Goal: Browse casually: Explore the website without a specific task or goal

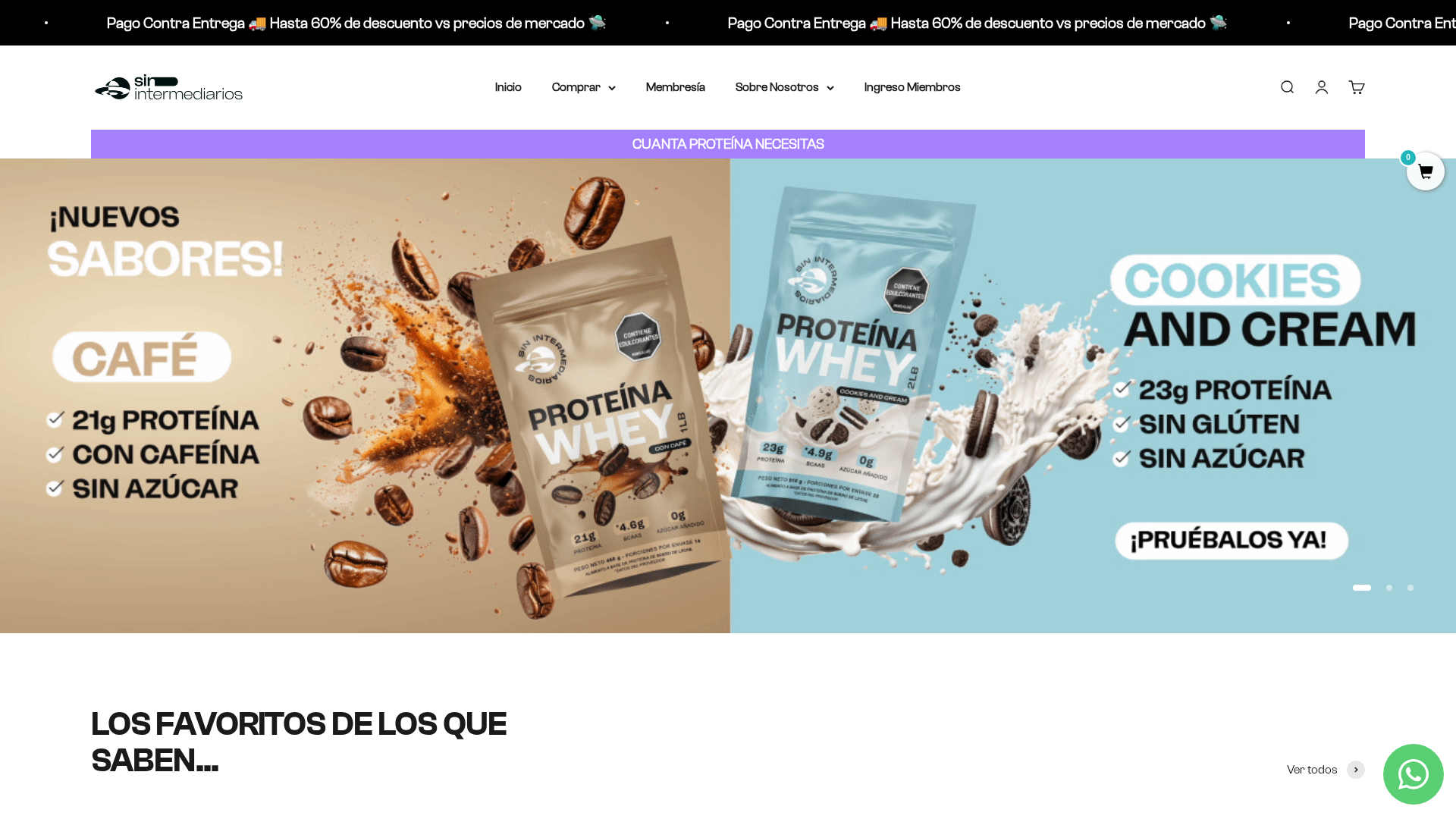
scroll to position [220, 0]
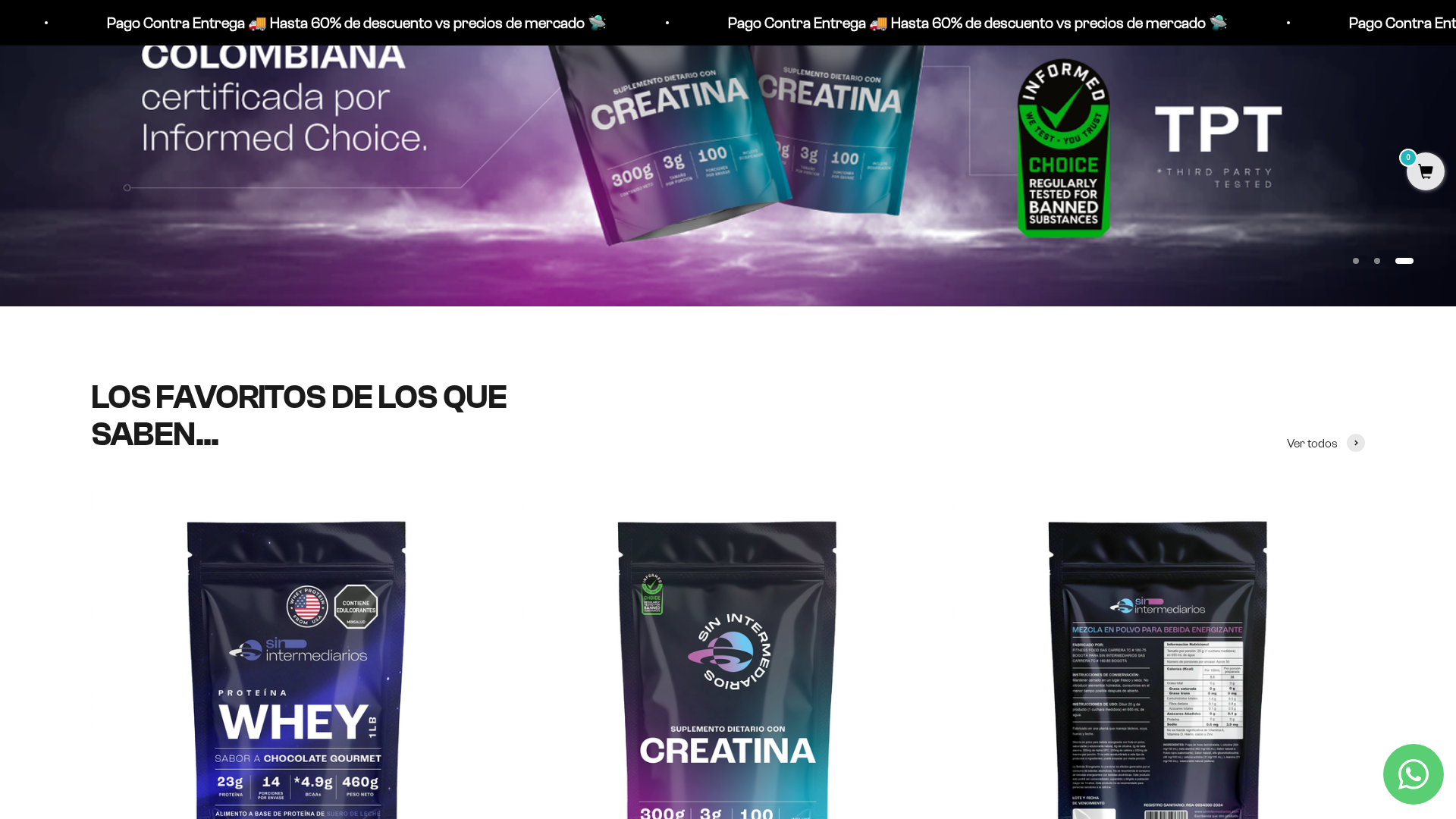
scroll to position [543, 0]
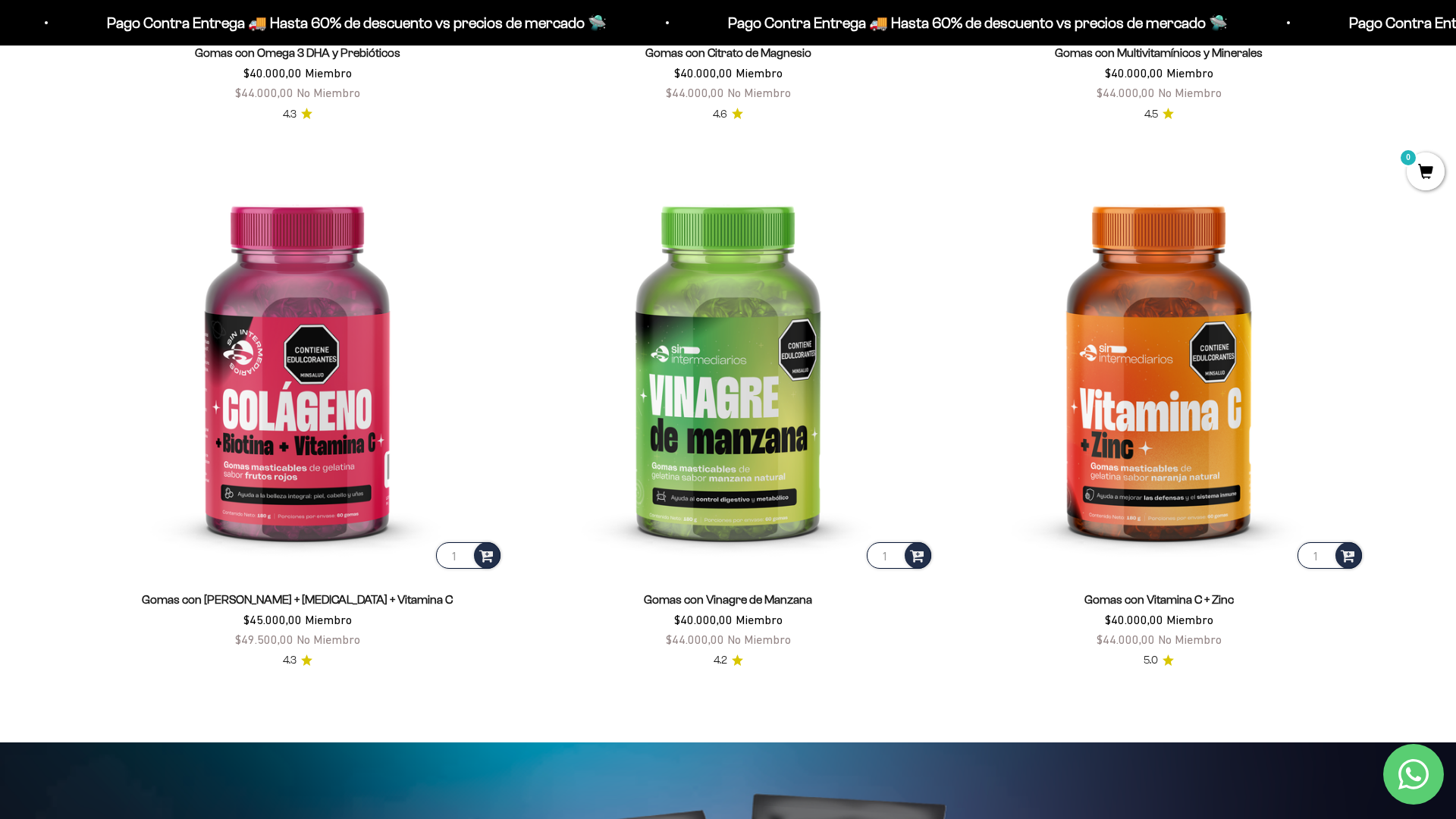
click at [1455, 34] on html "Ir al contenido Pago Contra Entrega 🚚 Hasta 60% de descuento vs precios [PERSON…" at bounding box center [728, 748] width 1456 height 7328
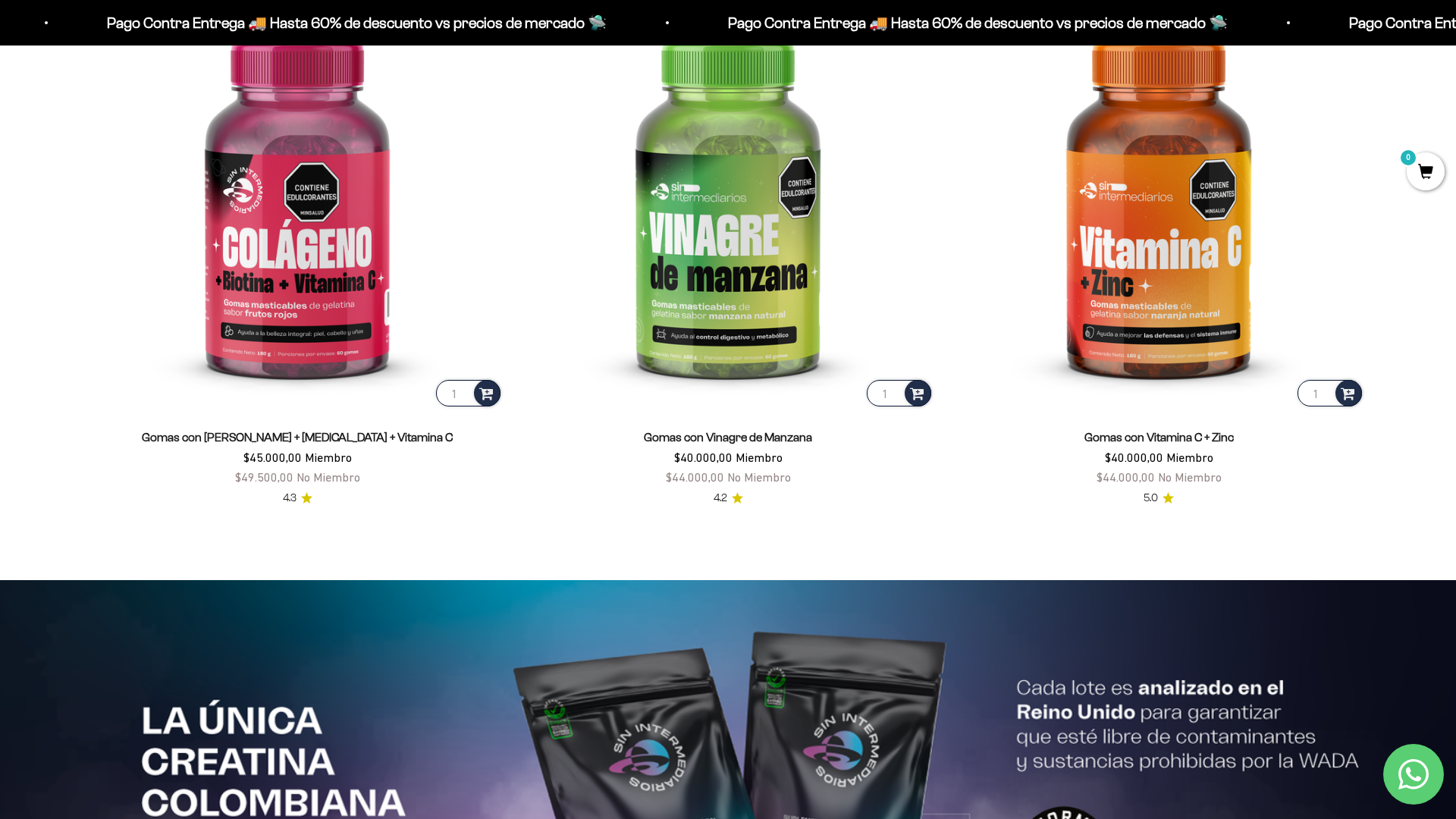
click at [898, 818] on html "Ir al contenido Pago Contra Entrega 🚚 Hasta 60% de descuento vs precios [PERSON…" at bounding box center [728, 585] width 1456 height 7328
click at [1455, 34] on html "Ir al contenido Pago Contra Entrega 🚚 Hasta 60% de descuento vs precios [PERSON…" at bounding box center [728, 585] width 1456 height 7329
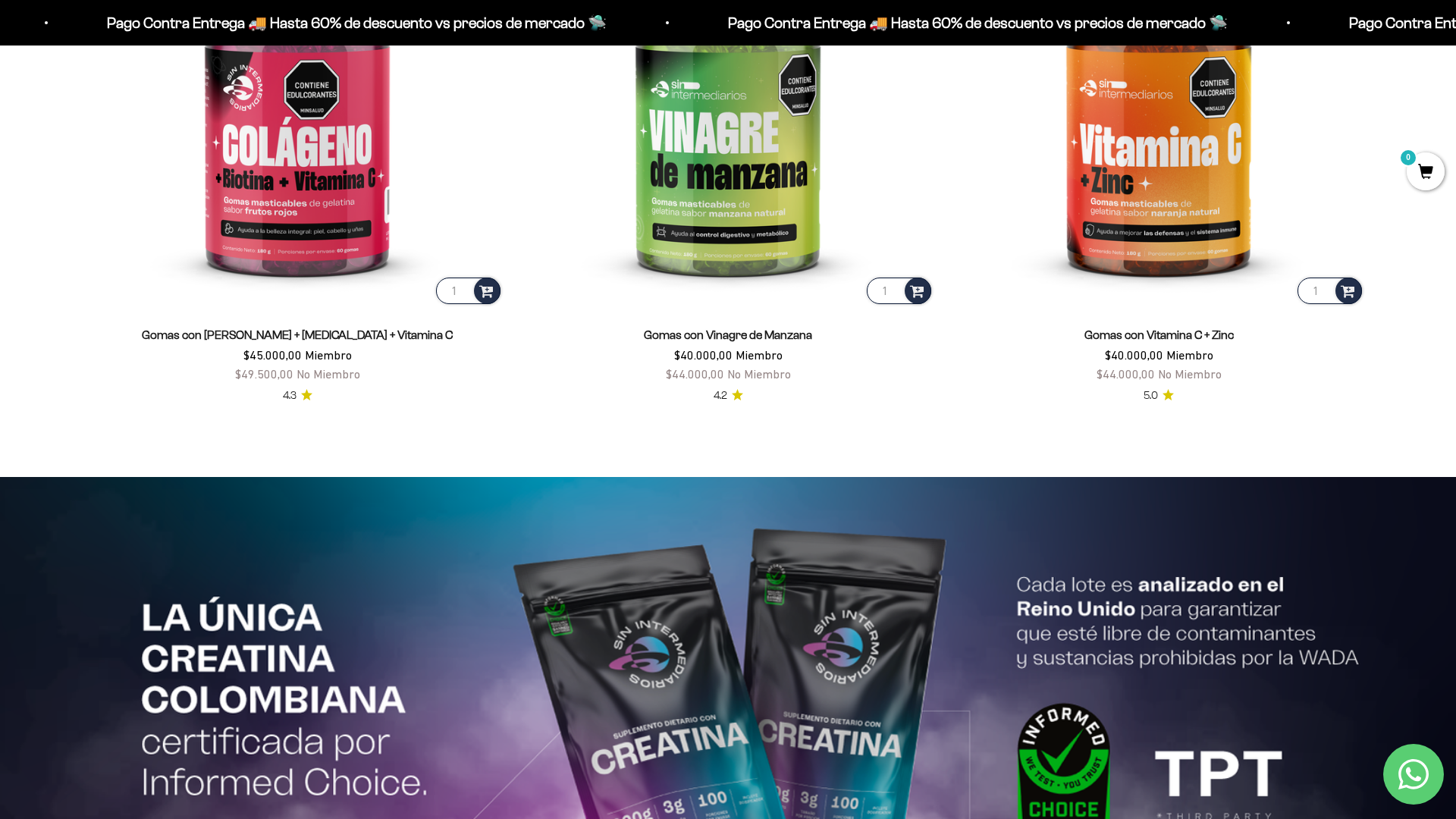
click at [1455, 34] on html "Ir al contenido Pago Contra Entrega 🚚 Hasta 60% de descuento vs precios [PERSON…" at bounding box center [728, 482] width 1456 height 7329
click at [1455, 34] on html "Ir al contenido Pago Contra Entrega 🚚 Hasta 60% de descuento vs precios [PERSON…" at bounding box center [728, 482] width 1456 height 7328
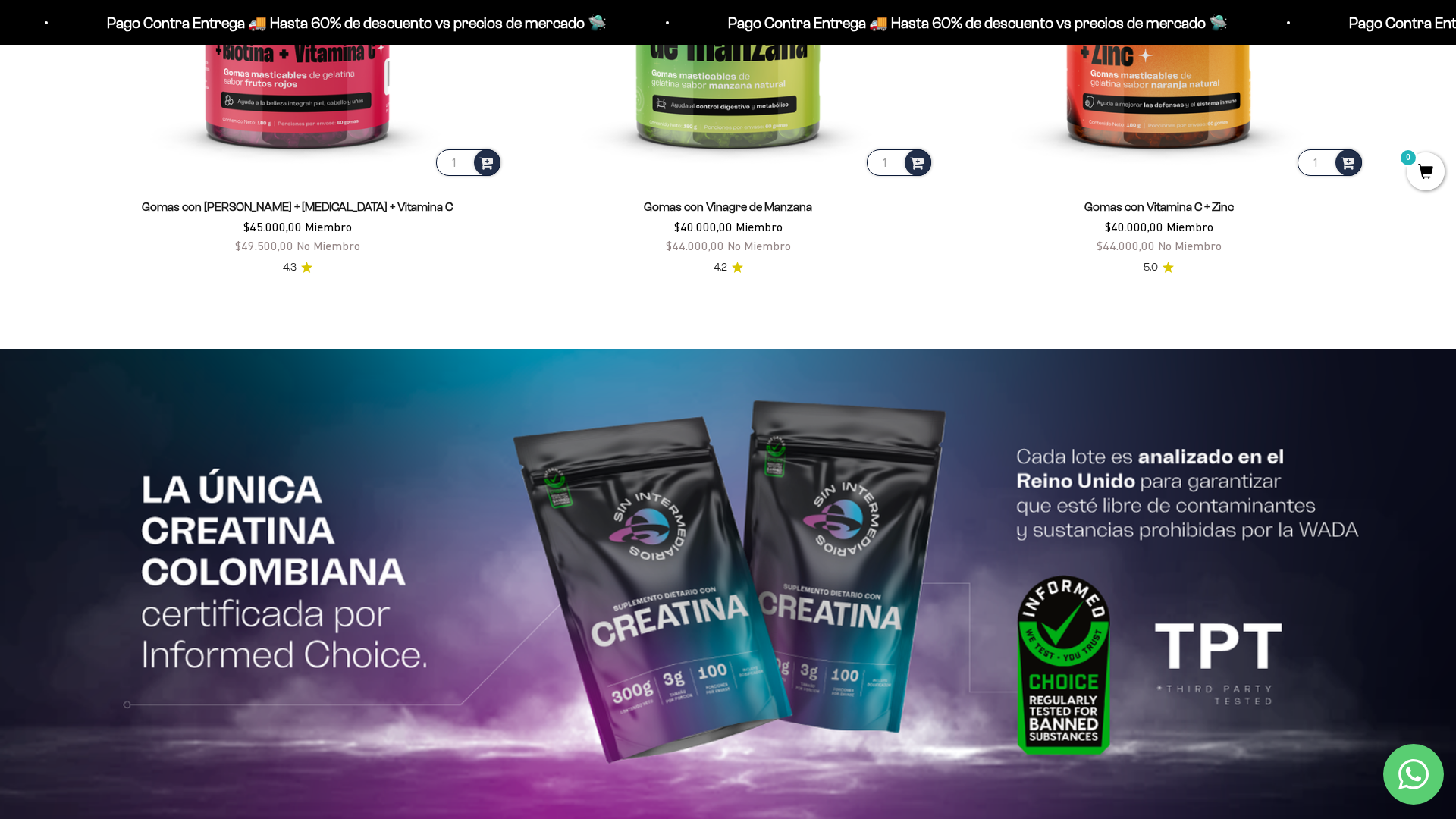
click at [1455, 34] on html "Ir al contenido Pago Contra Entrega 🚚 Hasta 60% de descuento vs precios [PERSON…" at bounding box center [728, 354] width 1456 height 7328
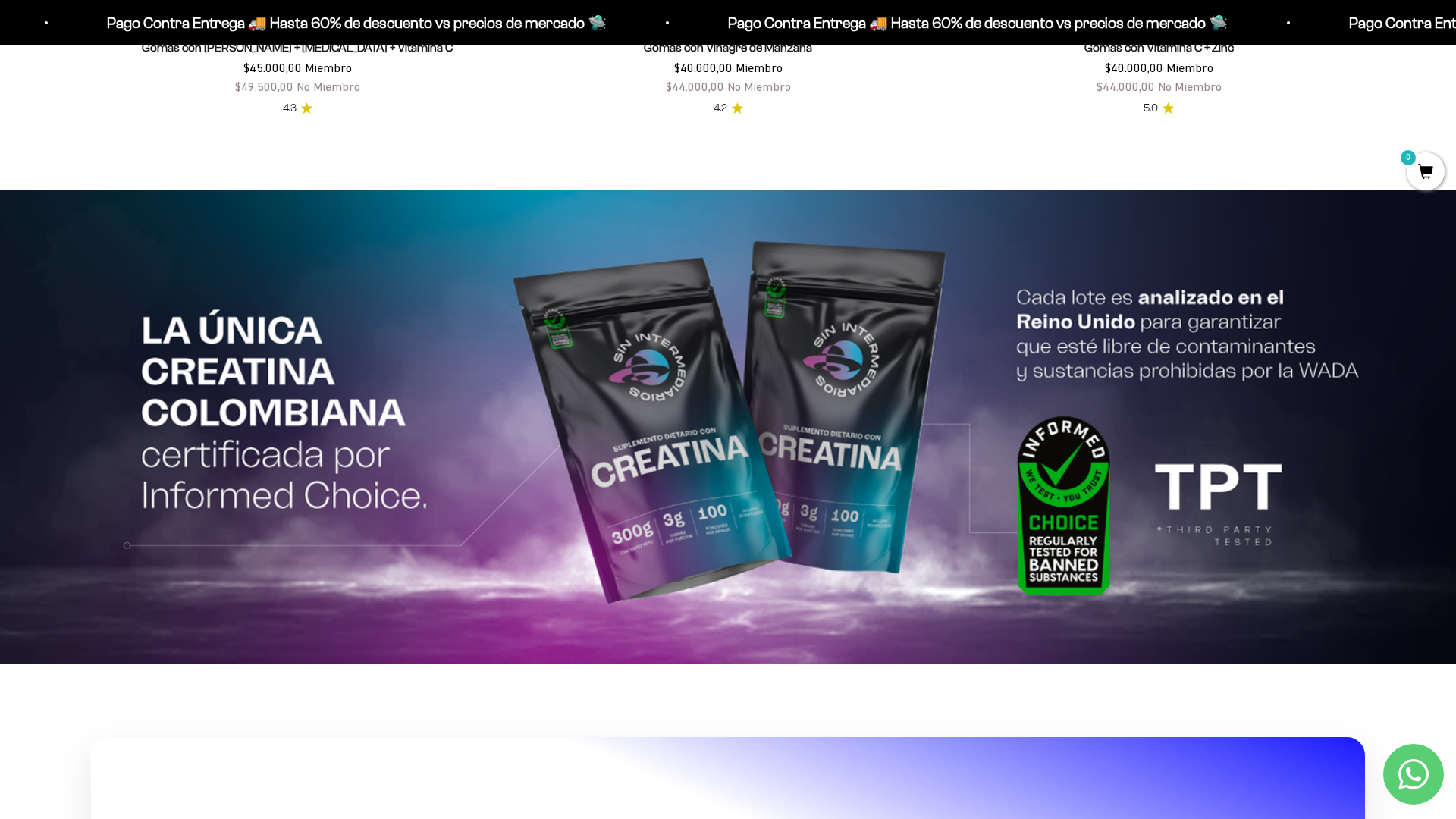
click at [898, 818] on html "Ir al contenido Pago Contra Entrega 🚚 Hasta 60% de descuento vs precios [PERSON…" at bounding box center [728, 196] width 1456 height 7328
click at [1455, 34] on html "Ir al contenido Pago Contra Entrega 🚚 Hasta 60% de descuento vs precios [PERSON…" at bounding box center [728, 196] width 1456 height 7328
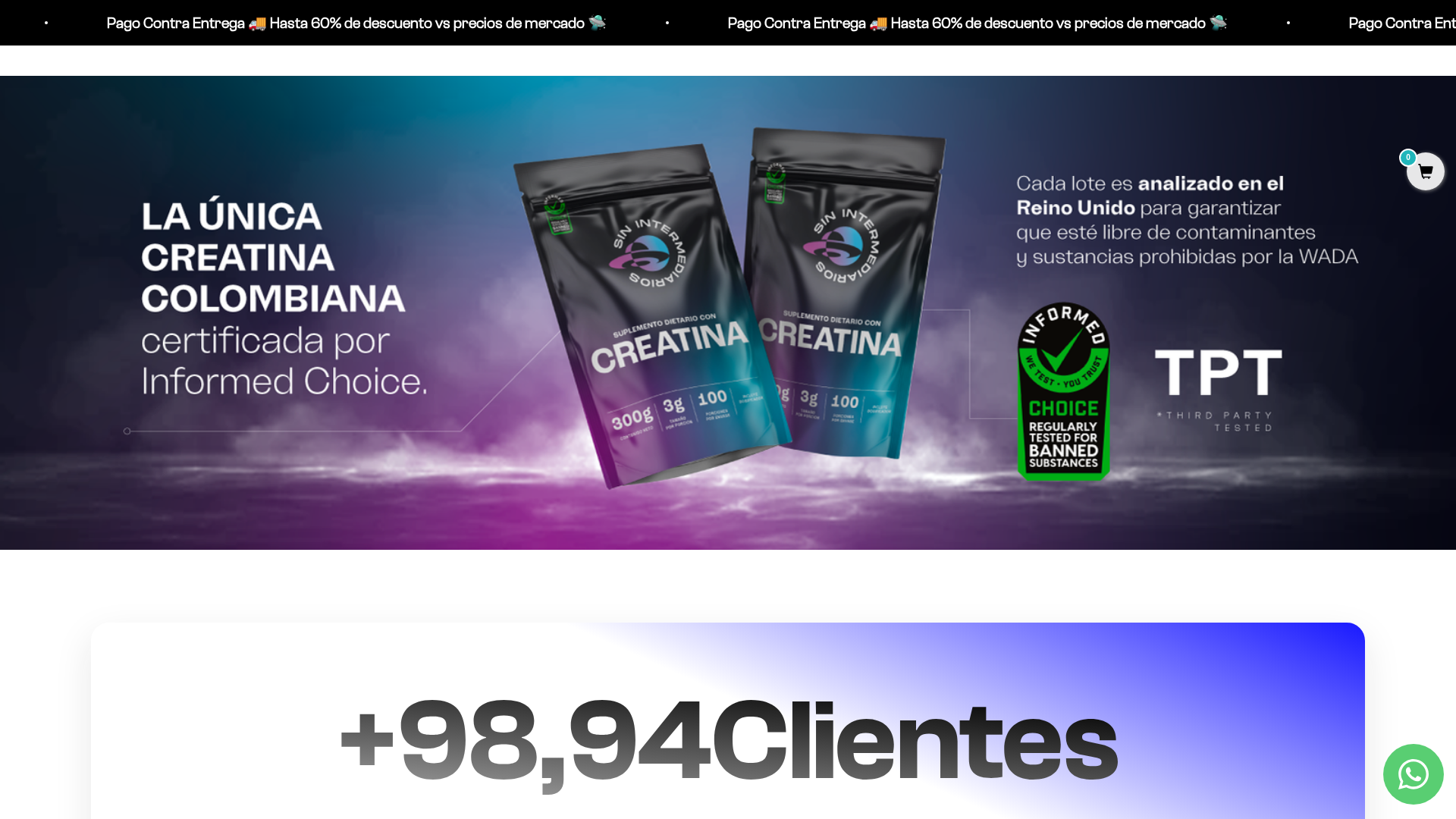
click at [1455, 34] on html "Ir al contenido Pago Contra Entrega 🚚 Hasta 60% de descuento vs precios [PERSON…" at bounding box center [728, 81] width 1456 height 7328
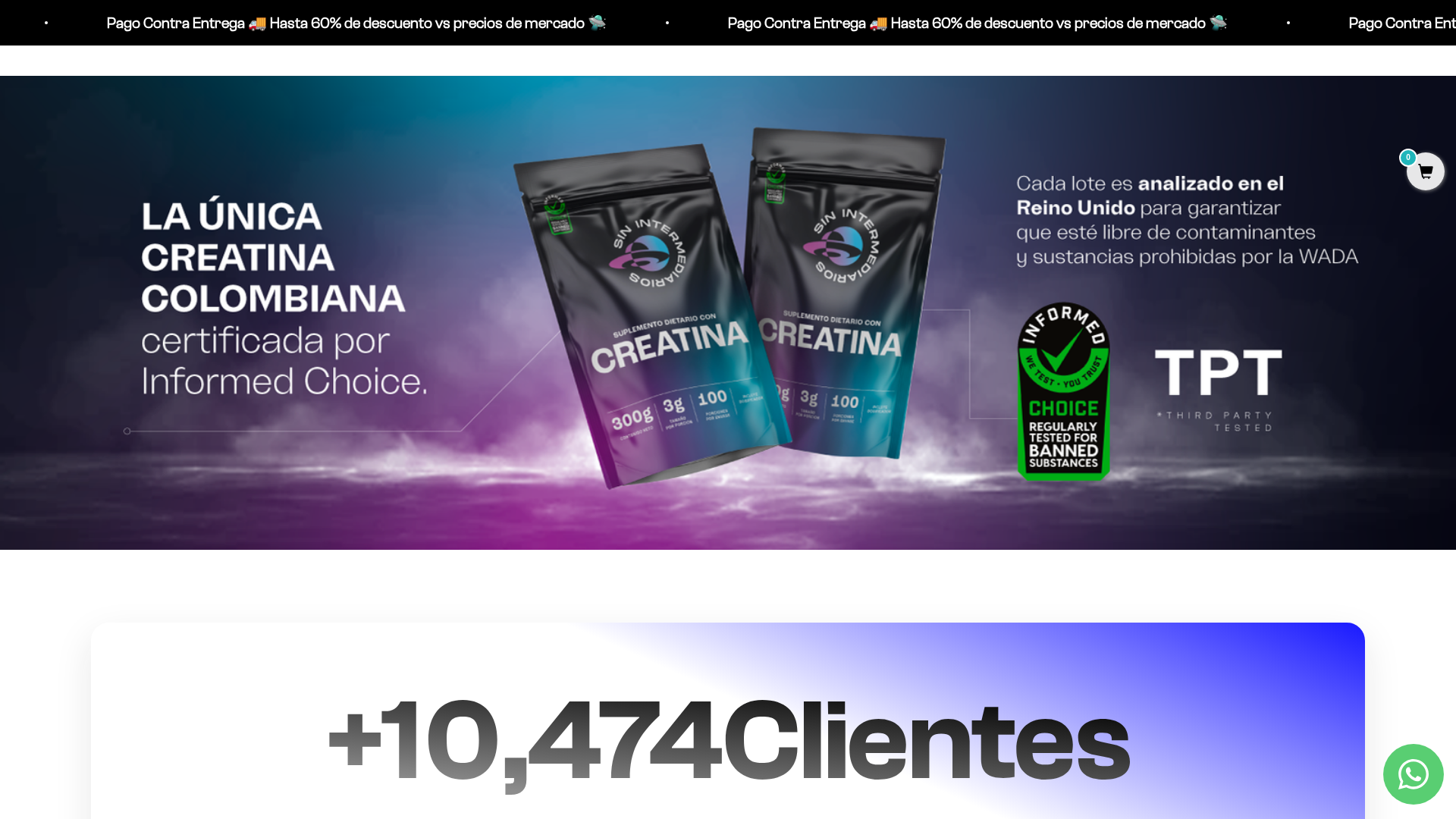
scroll to position [3671, 0]
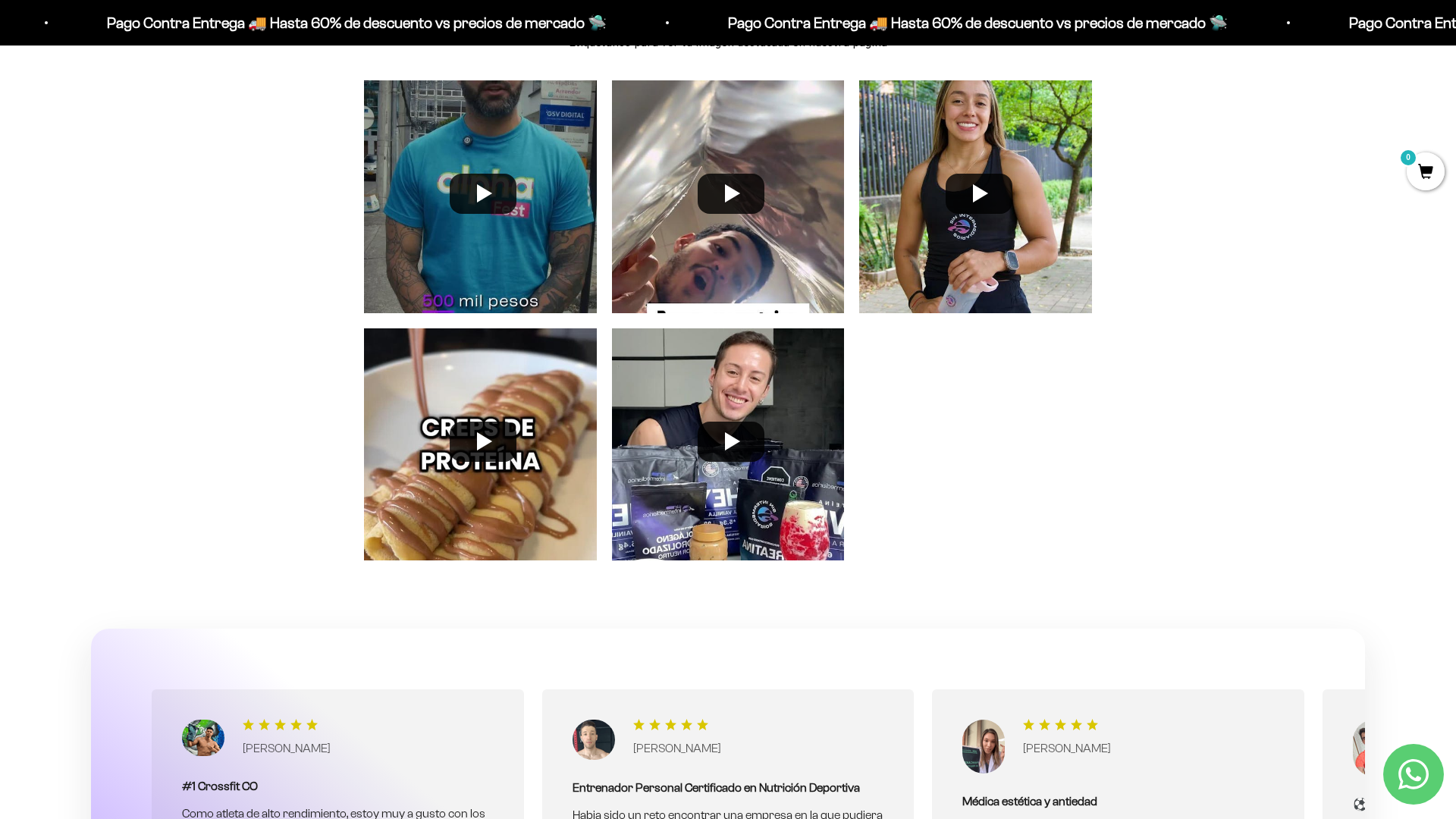
click at [1364, 212] on div "Publicaciones de nuestros clientes y embajadores Etiquétanos para ver tu imagen…" at bounding box center [728, 305] width 1456 height 617
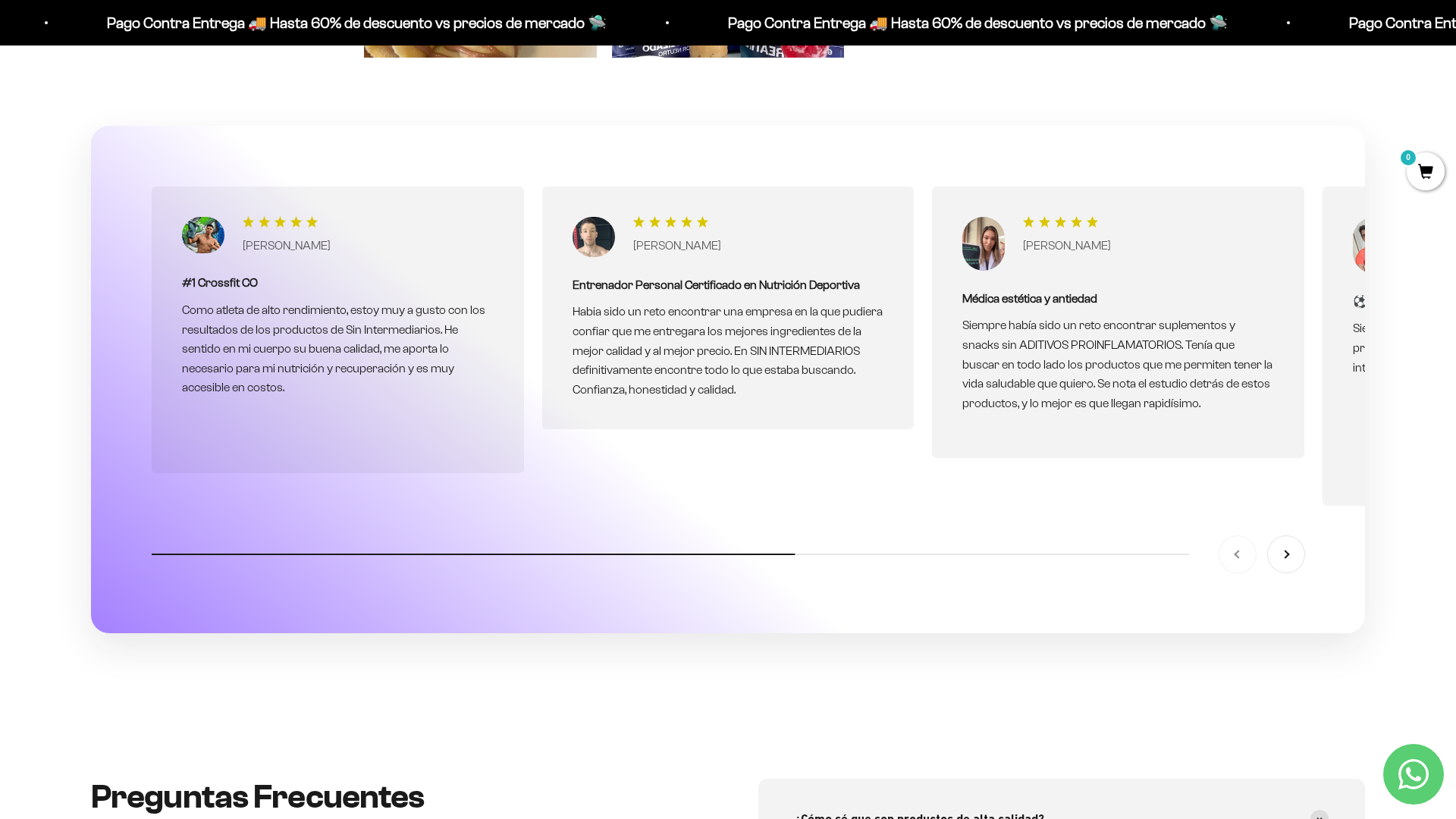
click at [1364, 212] on section "[PERSON_NAME] #1 Crossfit CO Como atleta de alto rendimiento, estoy muy a gusto…" at bounding box center [728, 416] width 1456 height 580
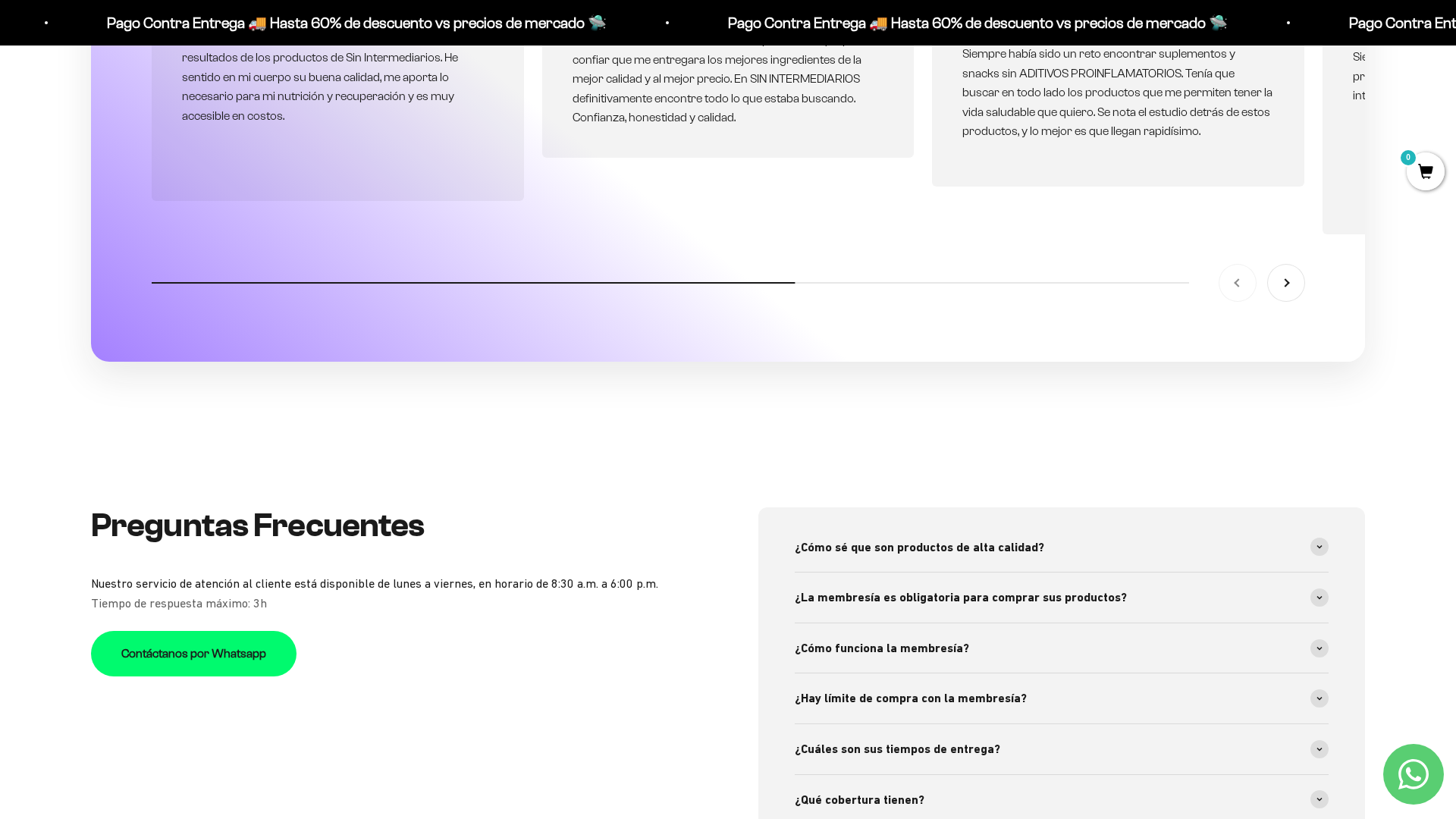
scroll to position [5377, 0]
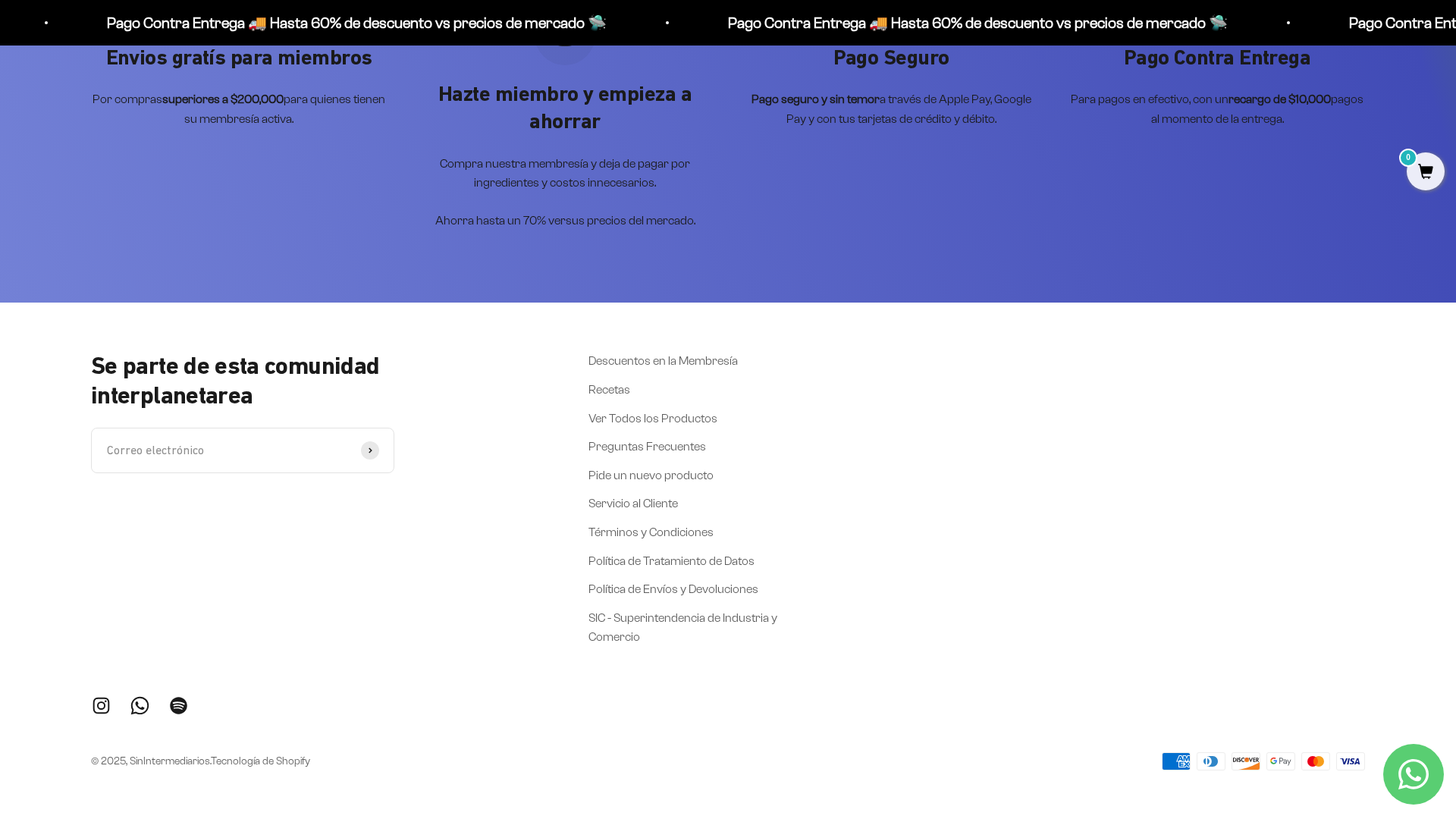
scroll to position [6509, 0]
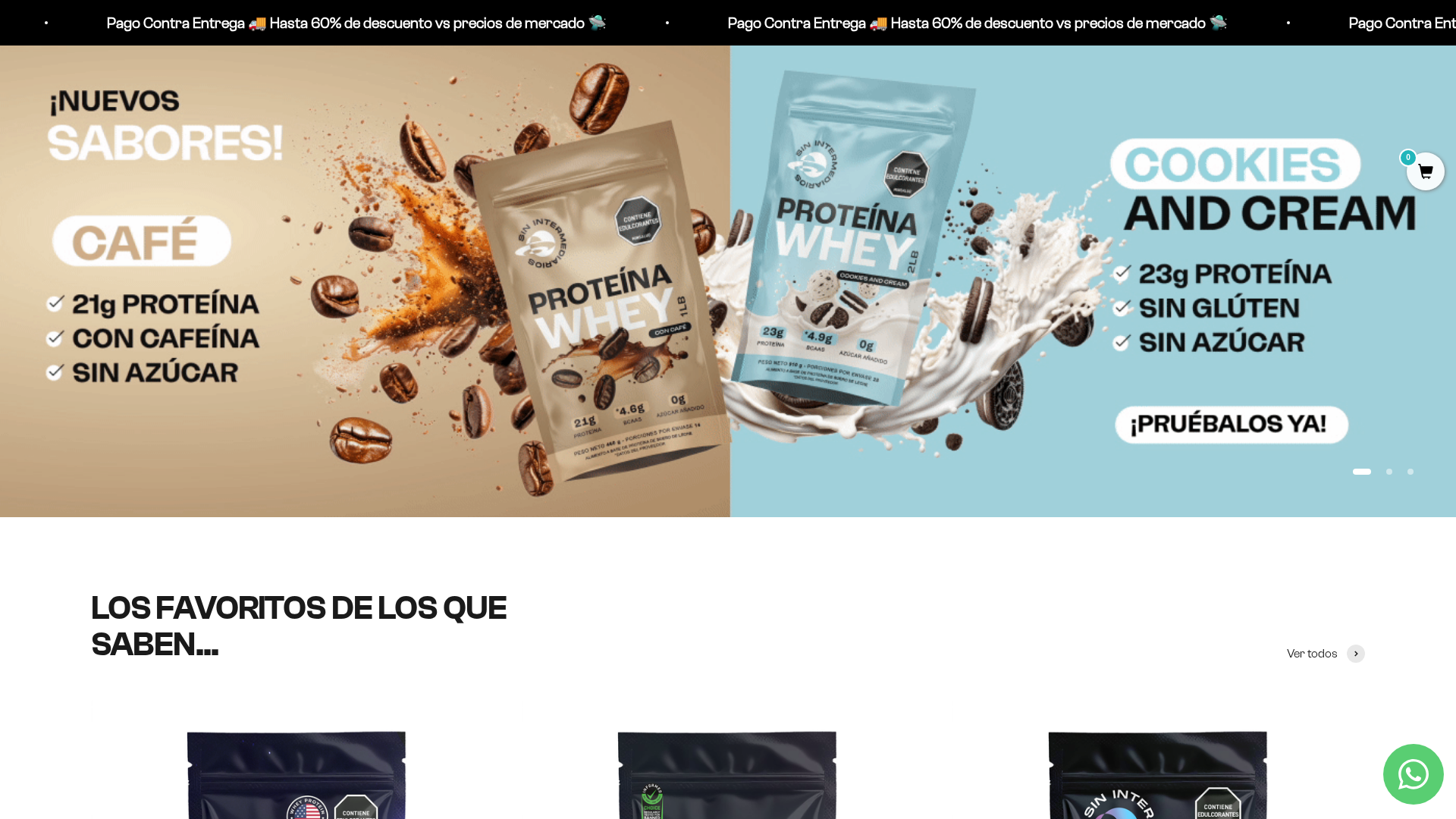
scroll to position [0, 0]
